Goal: Navigation & Orientation: Understand site structure

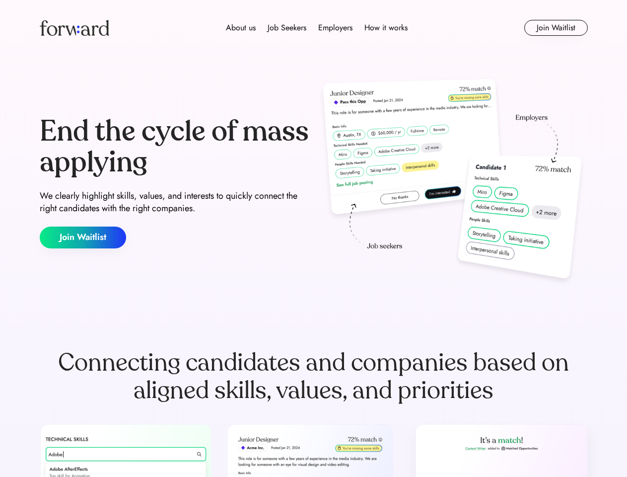
click at [313, 238] on div "End the cycle of mass applying We clearly highlight skills, values, and interes…" at bounding box center [314, 182] width 548 height 214
click at [314, 28] on div "About us Job Seekers Employers How it works" at bounding box center [316, 28] width 391 height 12
click at [74, 28] on img at bounding box center [75, 28] width 70 height 16
click at [317, 28] on div "About us Job Seekers Employers How it works" at bounding box center [316, 28] width 391 height 12
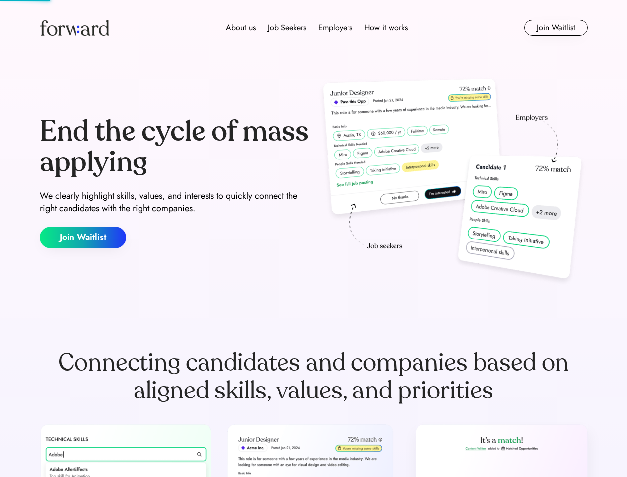
click at [241, 28] on div "About us" at bounding box center [241, 28] width 30 height 12
click at [287, 28] on div "Job Seekers" at bounding box center [287, 28] width 39 height 12
click at [335, 28] on div "Employers" at bounding box center [335, 28] width 34 height 12
click at [385, 28] on div "How it works" at bounding box center [385, 28] width 43 height 12
click at [556, 28] on button "Join Waitlist" at bounding box center [556, 28] width 64 height 16
